Goal: Task Accomplishment & Management: Complete application form

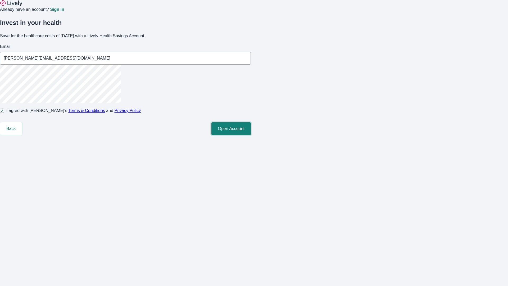
click at [251, 135] on button "Open Account" at bounding box center [230, 128] width 39 height 13
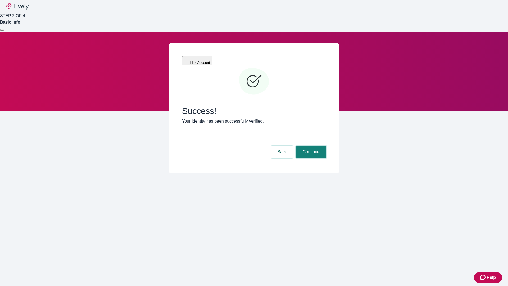
click at [310, 145] on button "Continue" at bounding box center [311, 151] width 30 height 13
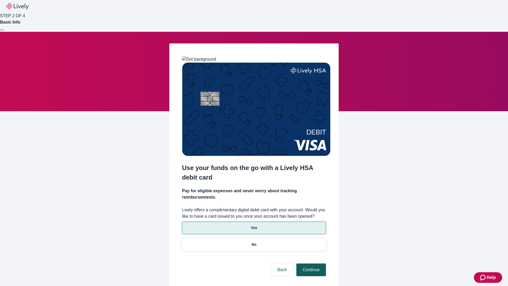
click at [254, 225] on p "Yes" at bounding box center [254, 228] width 6 height 6
click at [310, 263] on button "Continue" at bounding box center [311, 269] width 30 height 13
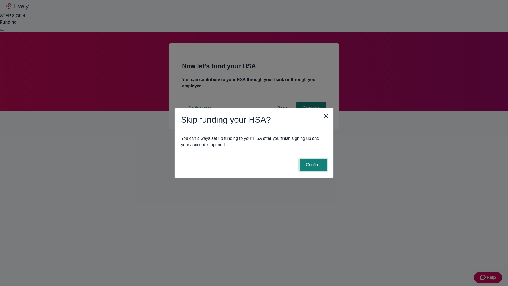
click at [312, 165] on button "Confirm" at bounding box center [313, 164] width 28 height 13
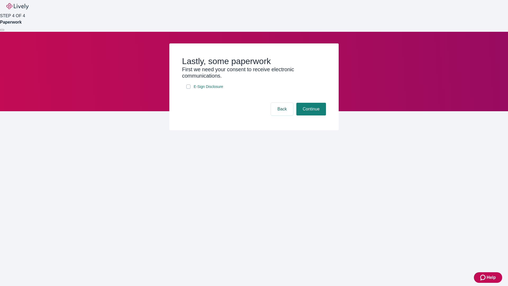
click at [188, 89] on input "E-Sign Disclosure" at bounding box center [188, 86] width 4 height 4
checkbox input "true"
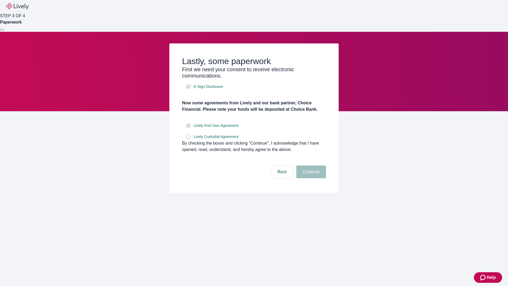
click at [188, 139] on input "Lively Custodial Agreement" at bounding box center [188, 136] width 4 height 4
checkbox input "true"
click at [310, 178] on button "Continue" at bounding box center [311, 171] width 30 height 13
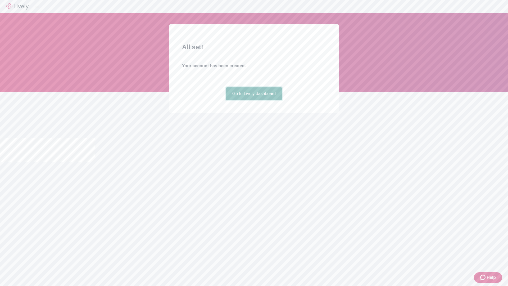
click at [254, 100] on link "Go to Lively dashboard" at bounding box center [254, 93] width 56 height 13
